Goal: Information Seeking & Learning: Learn about a topic

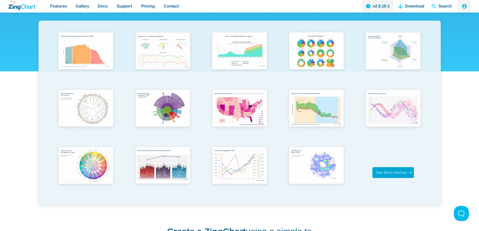
scroll to position [100, 0]
click at [89, 175] on img "App Content" at bounding box center [85, 165] width 63 height 45
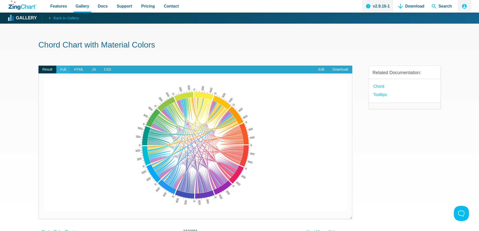
click at [68, 70] on span "Full" at bounding box center [63, 70] width 14 height 8
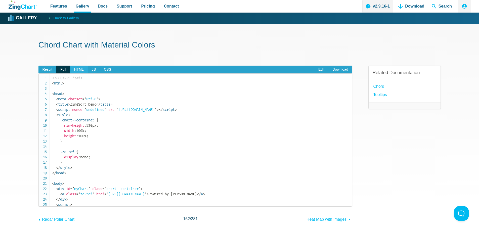
click at [79, 72] on span "HTML" at bounding box center [79, 70] width 18 height 8
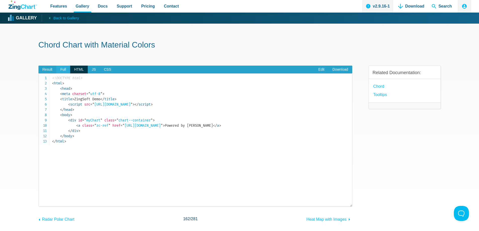
click at [63, 72] on span "Full" at bounding box center [63, 70] width 14 height 8
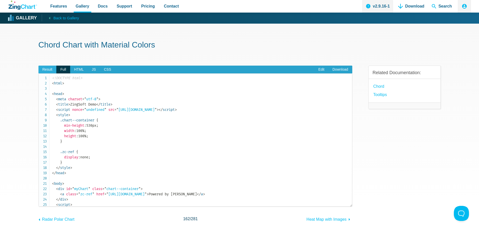
click at [54, 72] on span "Result" at bounding box center [47, 70] width 18 height 8
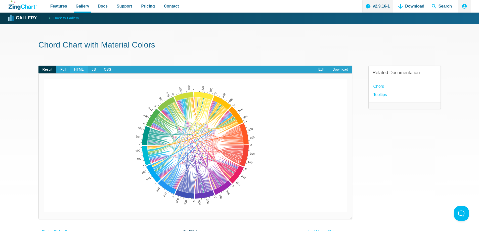
click at [70, 71] on span "HTML" at bounding box center [79, 70] width 18 height 8
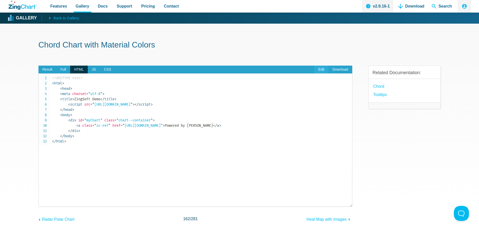
click at [320, 69] on link "Edit" at bounding box center [321, 70] width 14 height 8
